Goal: Contribute content: Contribute content

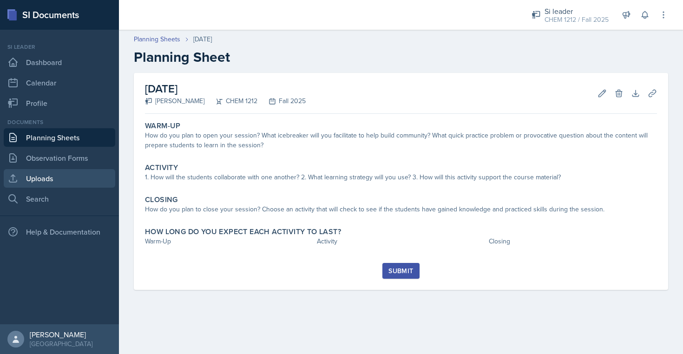
click at [38, 175] on link "Uploads" at bounding box center [60, 178] width 112 height 19
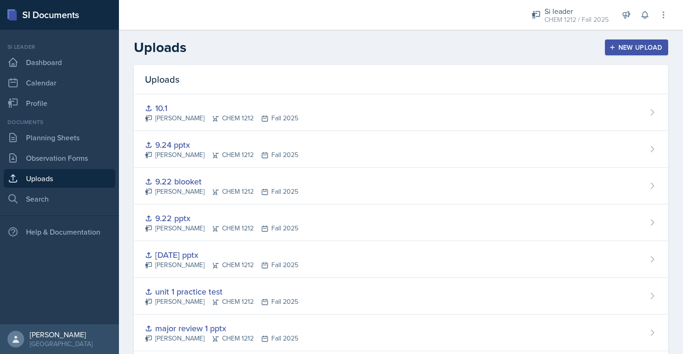
click at [623, 51] on div "New Upload" at bounding box center [637, 47] width 52 height 7
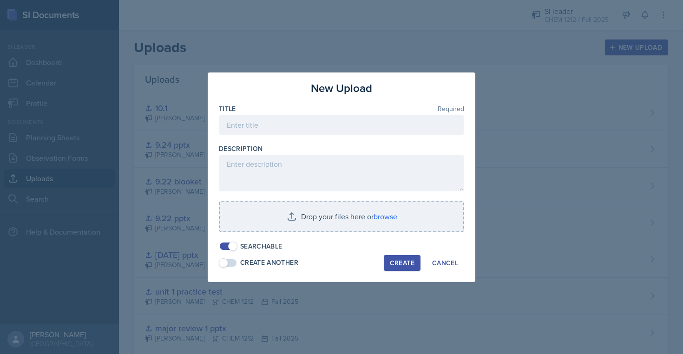
click at [356, 138] on div at bounding box center [341, 139] width 245 height 9
click at [359, 123] on input at bounding box center [341, 125] width 245 height 20
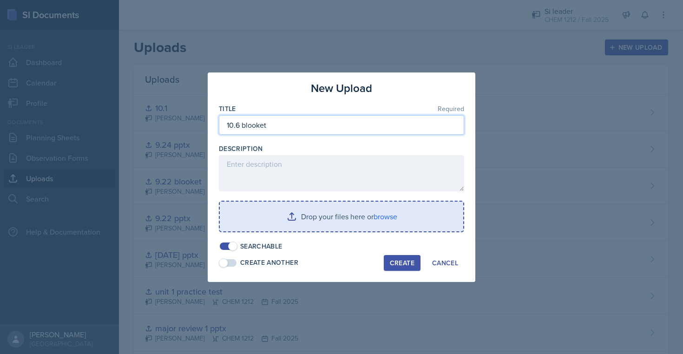
type input "10.6 blooket"
click at [358, 216] on input "file" at bounding box center [342, 217] width 244 height 30
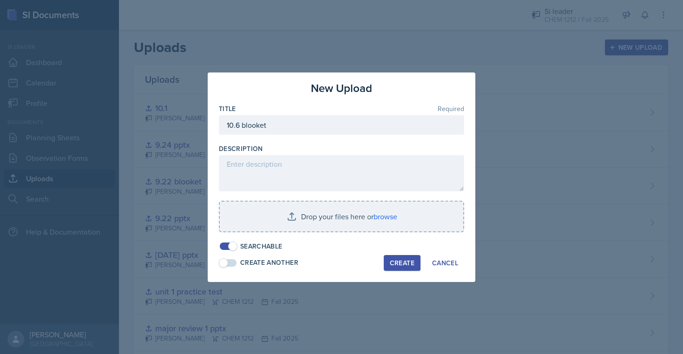
click at [369, 198] on div "Title Required 10.6 blooket Description Drop your files here or browse Searchab…" at bounding box center [341, 177] width 245 height 147
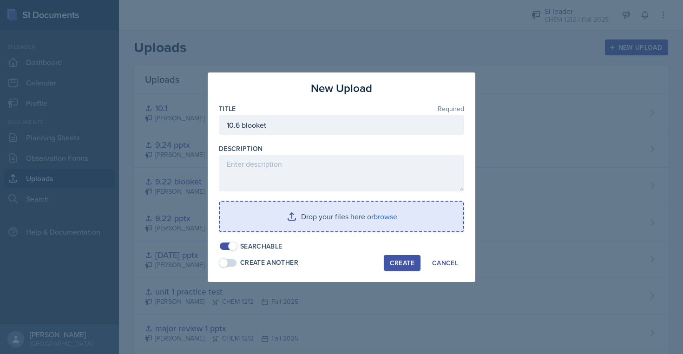
click at [369, 214] on input "file" at bounding box center [342, 217] width 244 height 30
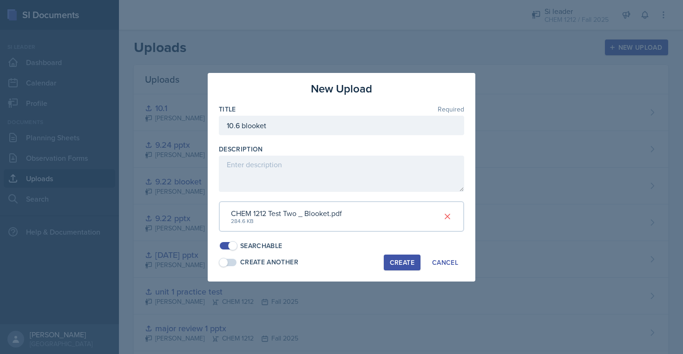
click at [402, 259] on div "Create" at bounding box center [402, 262] width 25 height 7
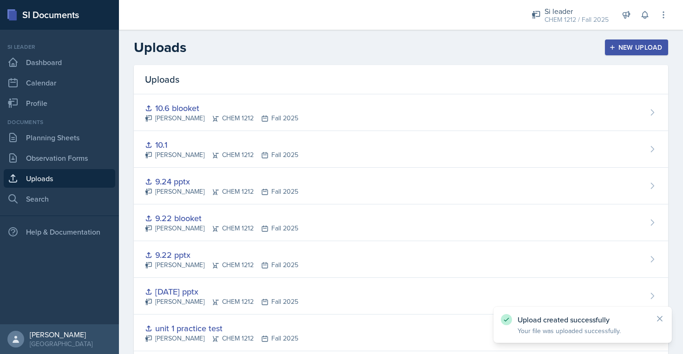
click at [650, 42] on button "New Upload" at bounding box center [637, 48] width 64 height 16
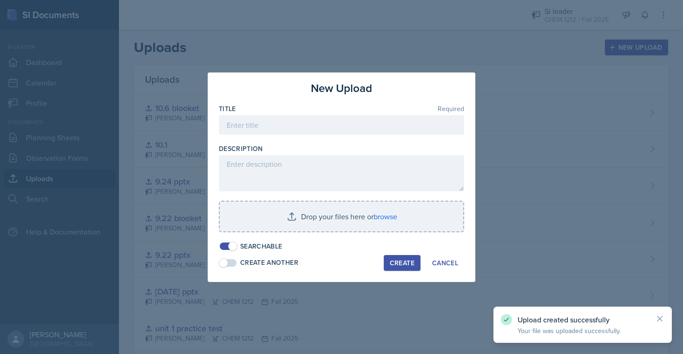
click at [339, 113] on div "Title Required" at bounding box center [341, 108] width 245 height 9
click at [337, 120] on input at bounding box center [341, 125] width 245 height 20
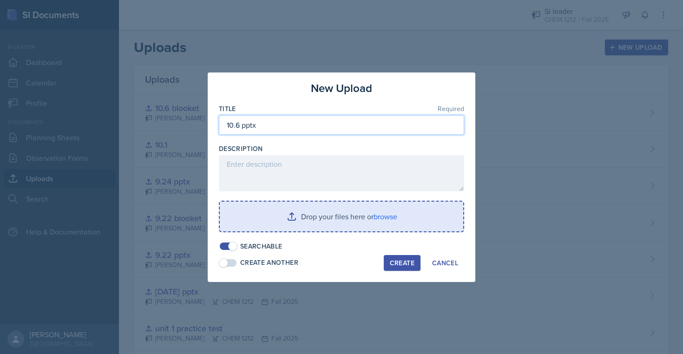
type input "10.6 pptx"
click at [371, 213] on input "file" at bounding box center [342, 217] width 244 height 30
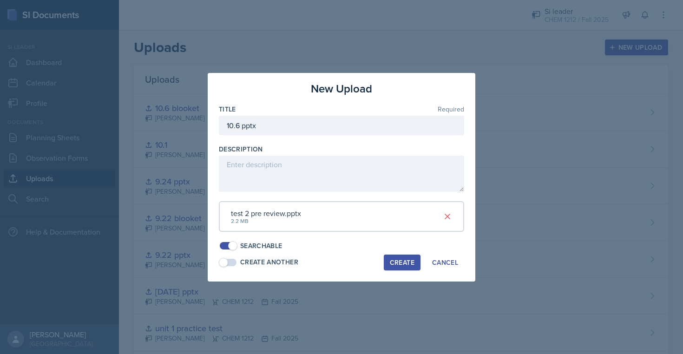
click at [407, 265] on div "Create" at bounding box center [402, 262] width 25 height 7
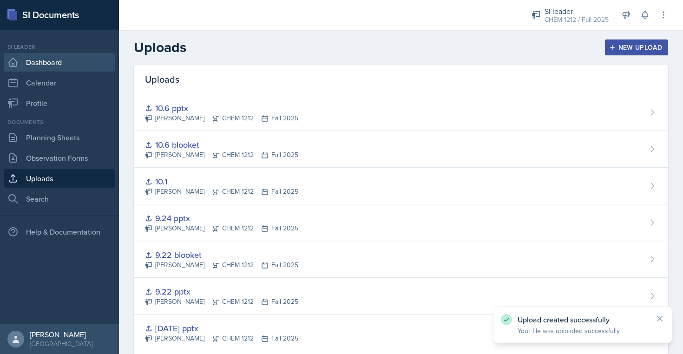
click at [45, 64] on link "Dashboard" at bounding box center [60, 62] width 112 height 19
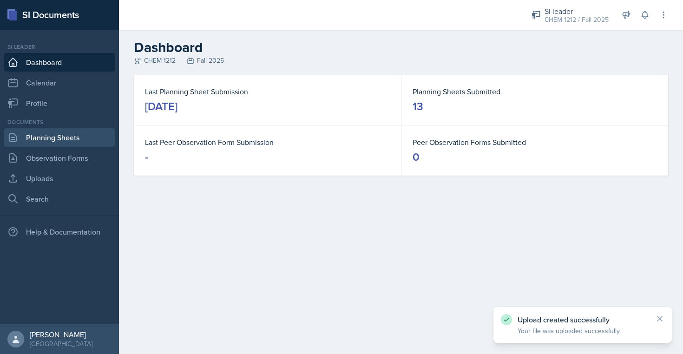
click at [89, 138] on link "Planning Sheets" at bounding box center [60, 137] width 112 height 19
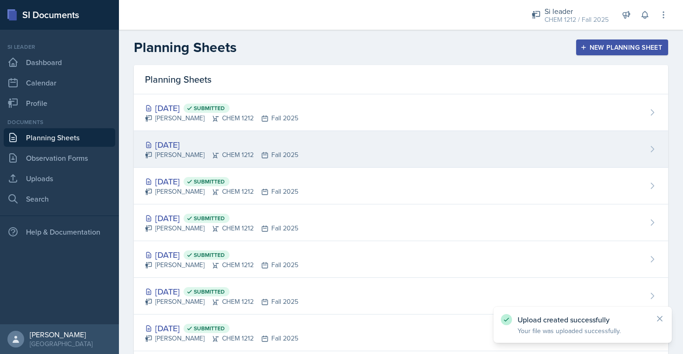
click at [265, 152] on div "[PERSON_NAME] CHEM 1212 Fall 2025" at bounding box center [221, 155] width 153 height 10
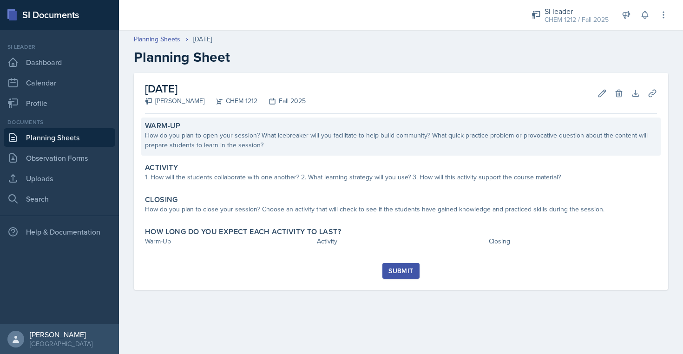
click at [507, 148] on div "How do you plan to open your session? What icebreaker will you facilitate to he…" at bounding box center [401, 141] width 512 height 20
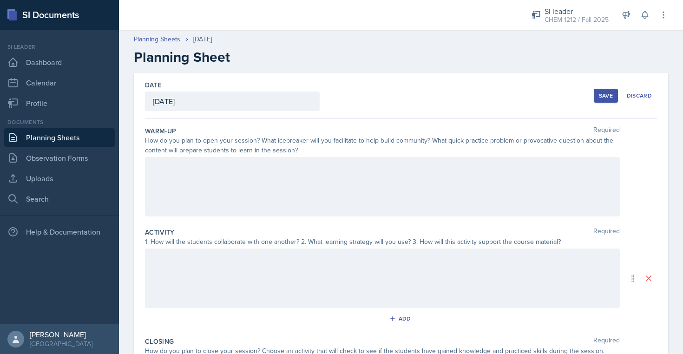
click at [468, 208] on div at bounding box center [382, 187] width 475 height 60
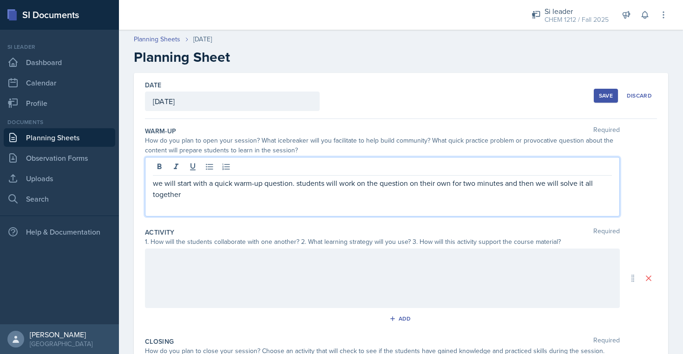
click at [473, 184] on p "we will start with a quick warm-up question. students will work on the question…" at bounding box center [382, 189] width 459 height 22
click at [457, 204] on div "we will start with a quick warm-up question. students will work on the question…" at bounding box center [382, 187] width 475 height 60
click at [460, 193] on p "we will start with a quick warm-up question. students will work on the question…" at bounding box center [382, 189] width 459 height 22
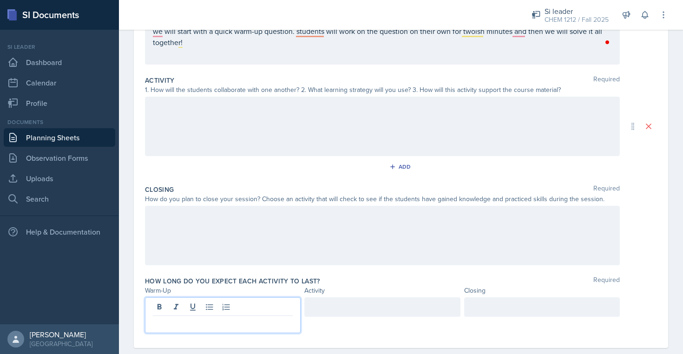
click at [242, 306] on div at bounding box center [223, 316] width 156 height 36
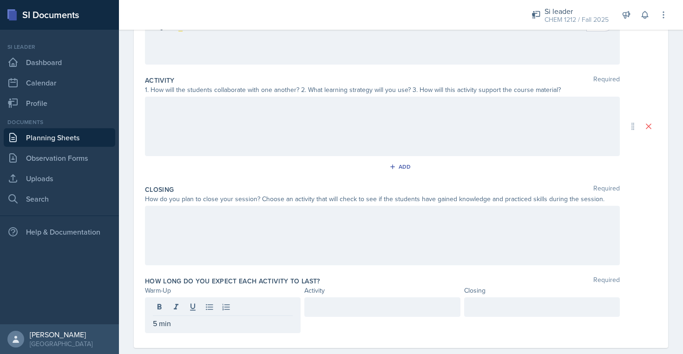
click at [401, 300] on div at bounding box center [383, 308] width 156 height 20
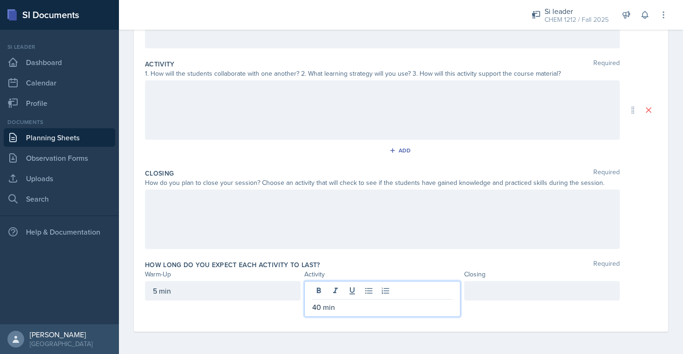
click at [554, 300] on div at bounding box center [542, 291] width 156 height 20
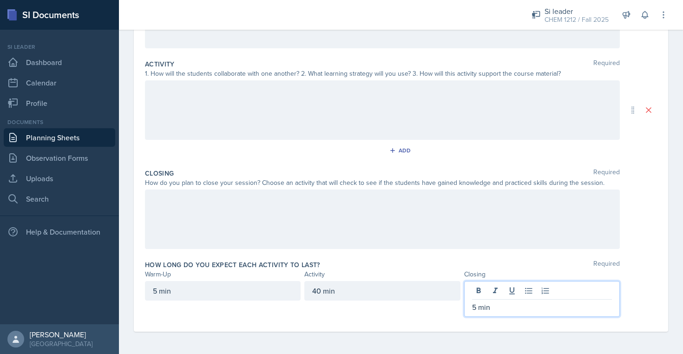
click at [445, 241] on div at bounding box center [382, 220] width 475 height 60
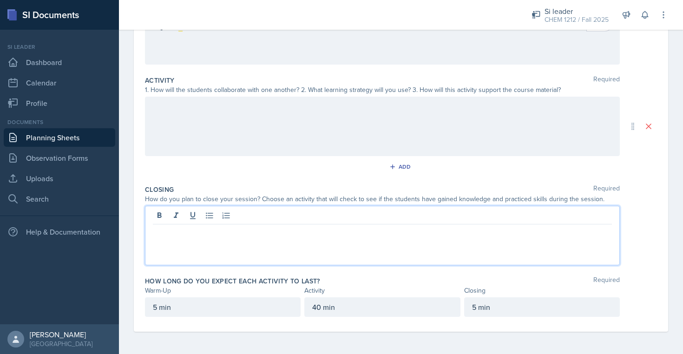
scroll to position [152, 0]
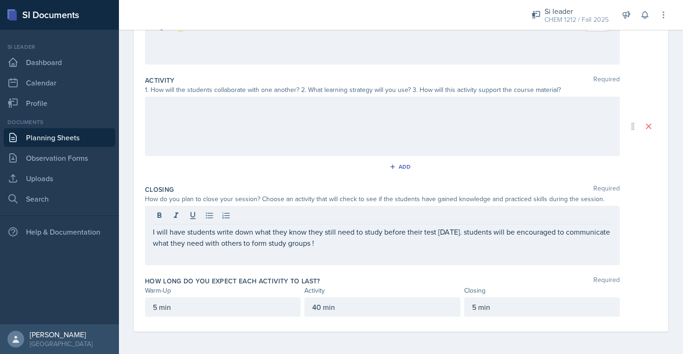
click at [420, 123] on div at bounding box center [382, 127] width 475 height 60
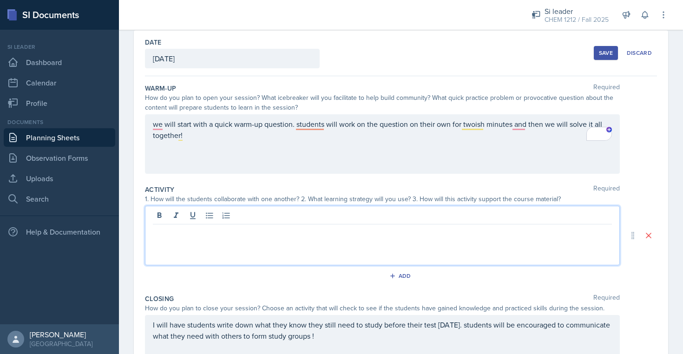
scroll to position [47, 0]
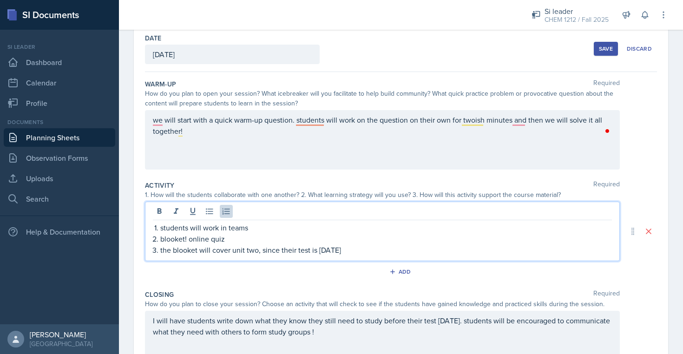
click at [299, 219] on div at bounding box center [382, 212] width 459 height 15
click at [310, 224] on p "students will work in teams" at bounding box center [386, 227] width 452 height 11
click at [204, 227] on p "students will work in teams" at bounding box center [386, 227] width 452 height 11
click at [348, 232] on p "students will be encouraged to work in teams" at bounding box center [386, 227] width 452 height 11
click at [315, 240] on p "blooket! online quiz" at bounding box center [386, 238] width 452 height 11
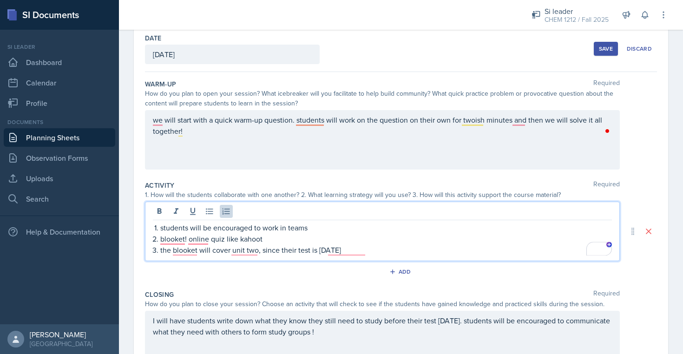
click at [608, 59] on div "Save Discard" at bounding box center [625, 48] width 63 height 21
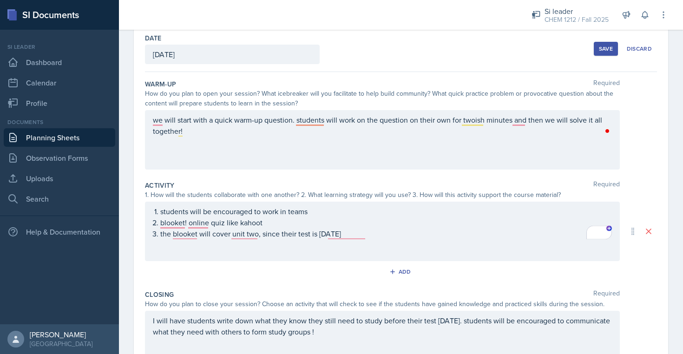
click at [608, 53] on button "Save" at bounding box center [606, 49] width 24 height 14
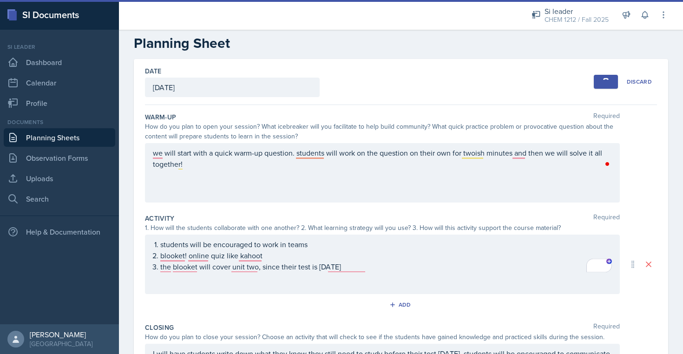
scroll to position [0, 0]
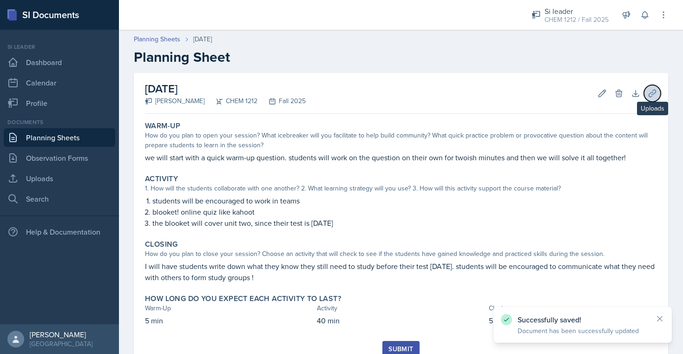
click at [644, 93] on button "Uploads" at bounding box center [652, 93] width 17 height 17
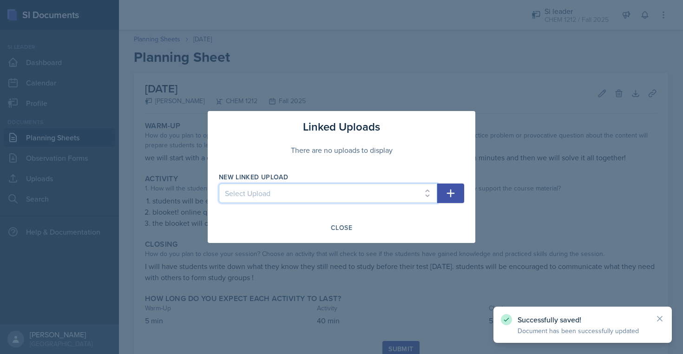
click at [399, 191] on select "Select Upload [DATE] ppt [DATE] relay qs [DATE] ppt [DATE] Unit One (9.8) Kahoo…" at bounding box center [328, 194] width 219 height 20
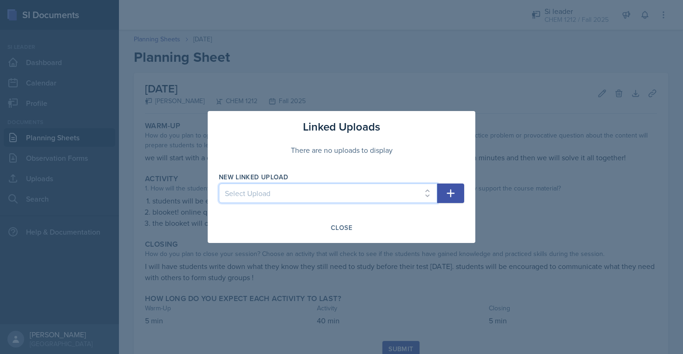
select select "99b08fe0-1daa-4716-bf11-195aaf4830ee"
click at [441, 192] on button "button" at bounding box center [450, 194] width 27 height 20
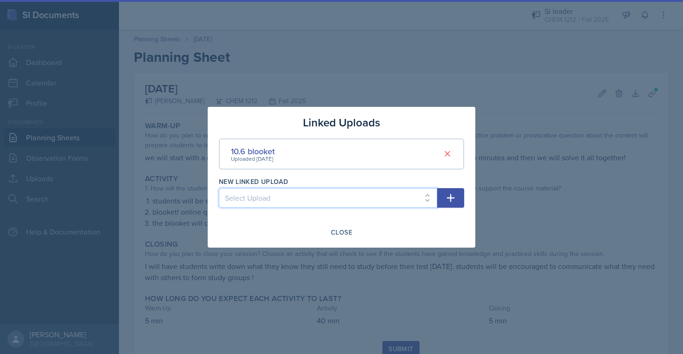
click at [421, 192] on select "Select Upload [DATE] ppt [DATE] relay qs [DATE] ppt [DATE] Unit One (9.8) Kahoo…" at bounding box center [328, 198] width 219 height 20
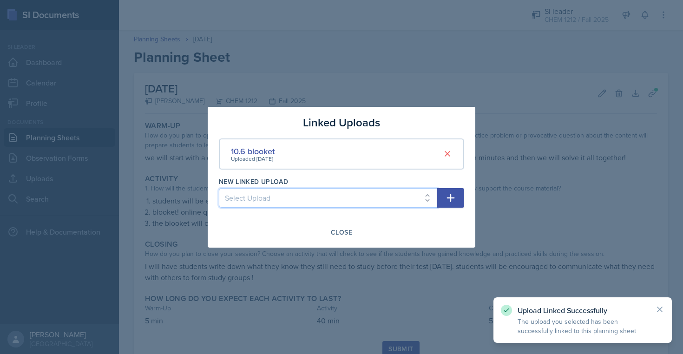
select select "6a7daa08-828e-46d3-ae2b-e9bf083fb5fa"
click at [444, 190] on button "button" at bounding box center [450, 198] width 27 height 20
select select
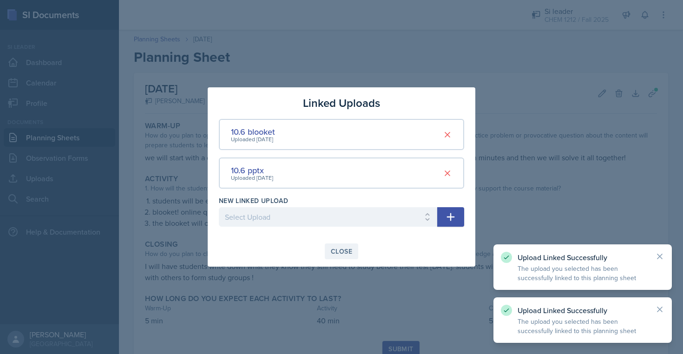
click at [339, 255] on div "Close" at bounding box center [341, 251] width 21 height 7
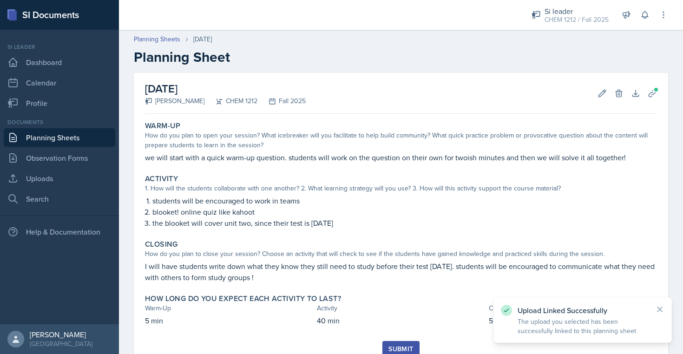
click at [407, 346] on div "Submit" at bounding box center [401, 348] width 25 height 7
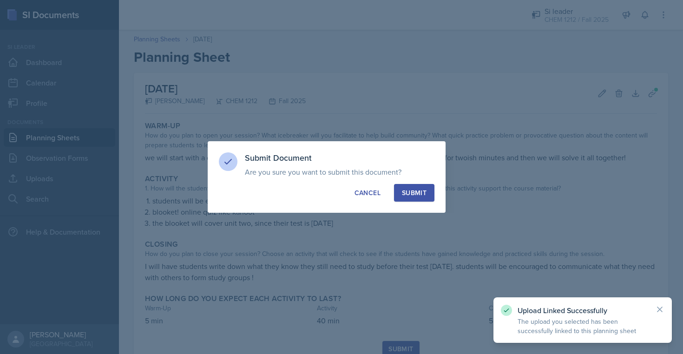
click at [429, 193] on button "Submit" at bounding box center [414, 193] width 40 height 18
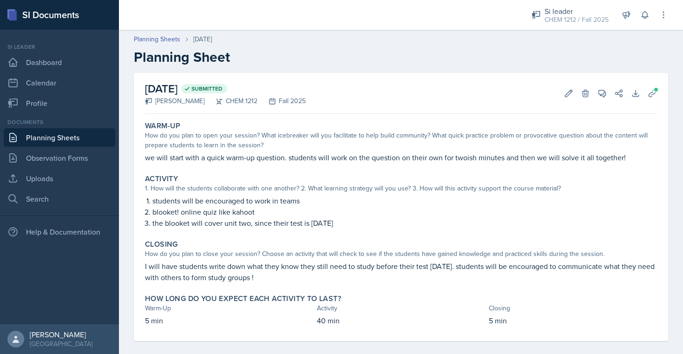
click at [71, 137] on link "Planning Sheets" at bounding box center [60, 137] width 112 height 19
